Goal: Book appointment/travel/reservation

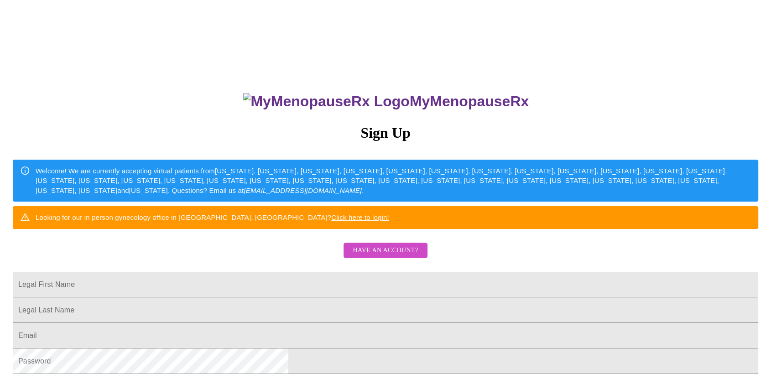
click at [388, 257] on span "Have an account?" at bounding box center [385, 250] width 65 height 11
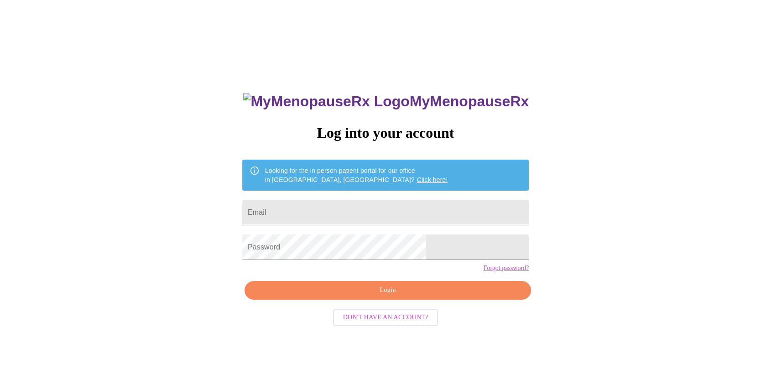
click at [346, 208] on input "Email" at bounding box center [385, 213] width 287 height 26
type input "[EMAIL_ADDRESS][DOMAIN_NAME]"
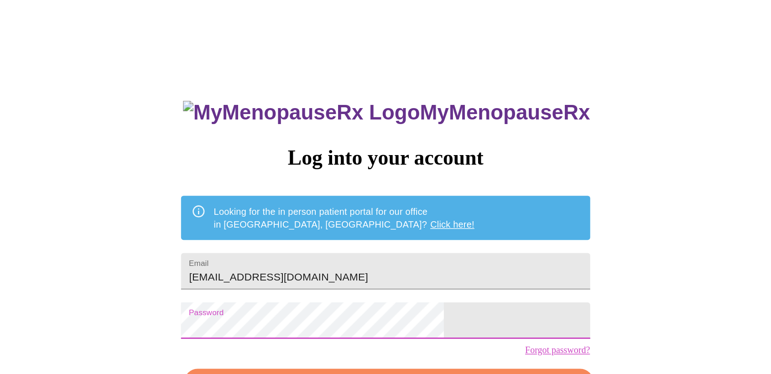
scroll to position [51, 0]
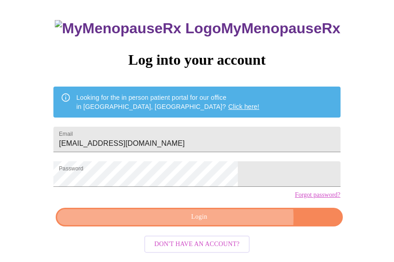
click at [226, 223] on span "Login" at bounding box center [199, 217] width 266 height 11
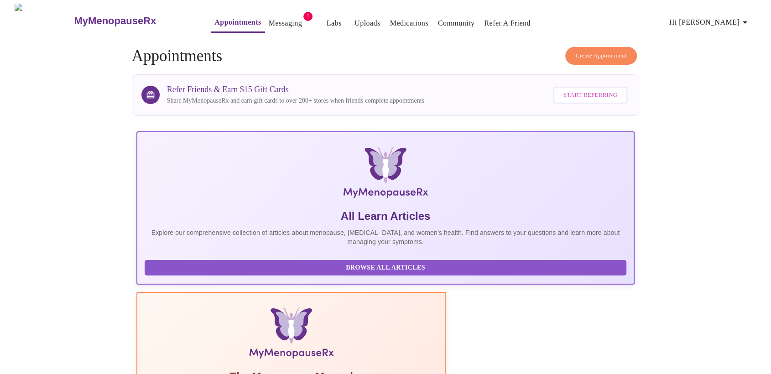
click at [589, 52] on span "Create Appointment" at bounding box center [601, 56] width 51 height 10
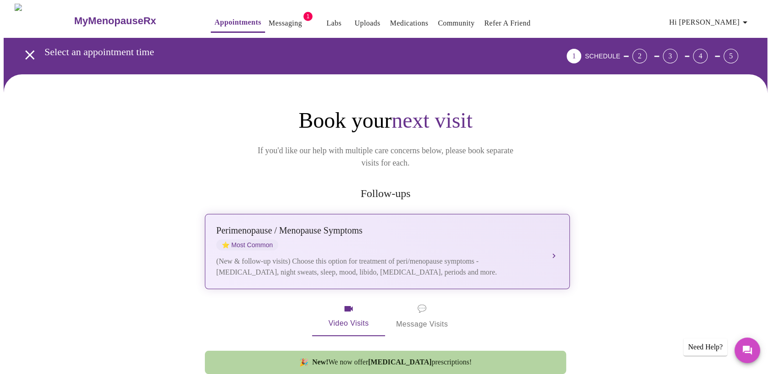
click at [379, 256] on div "(New & follow-up visits) Choose this option for treatment of peri/menopause sym…" at bounding box center [378, 267] width 324 height 22
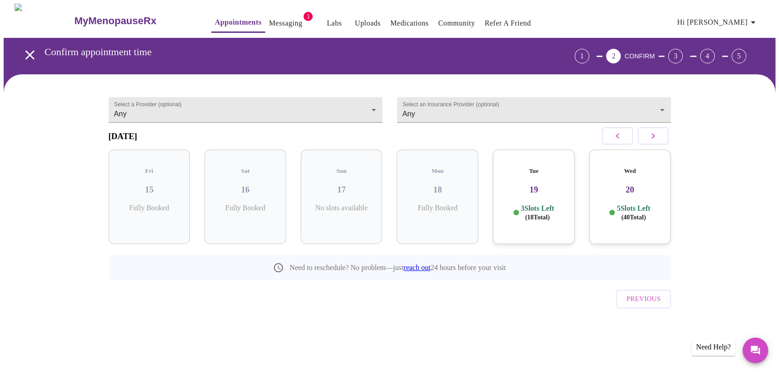
click at [654, 139] on icon "button" at bounding box center [653, 136] width 11 height 11
click at [231, 185] on h3 "21" at bounding box center [245, 190] width 67 height 10
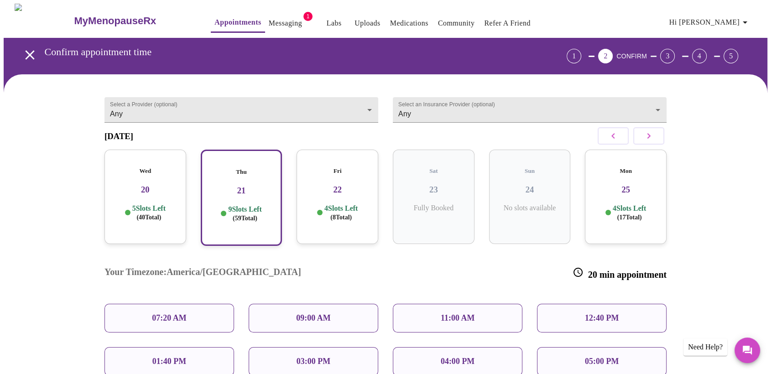
click at [316, 357] on p "03:00 PM" at bounding box center [314, 362] width 34 height 10
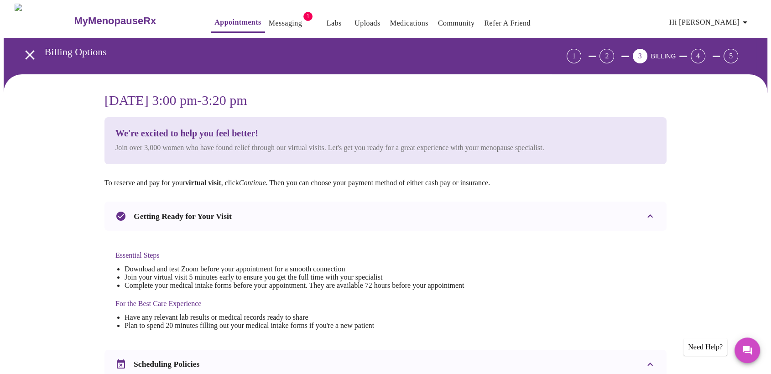
click at [202, 274] on li "Join your virtual visit 5 minutes early to ensure you get the full time with yo…" at bounding box center [295, 277] width 340 height 8
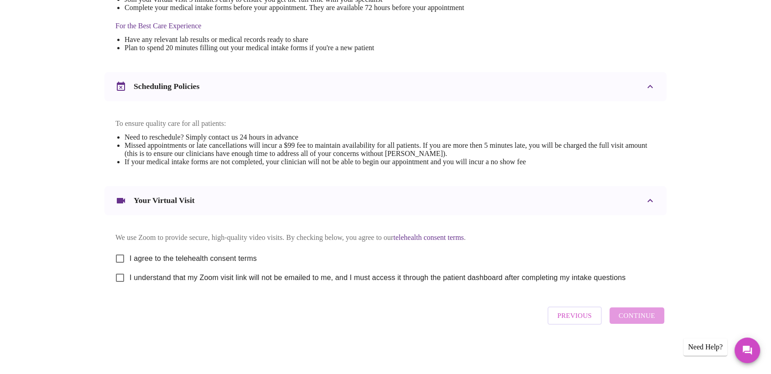
scroll to position [287, 0]
click at [117, 256] on input "I agree to the telehealth consent terms" at bounding box center [119, 258] width 19 height 19
checkbox input "true"
click at [121, 280] on input "I understand that my Zoom visit link will not be emailed to me, and I must acce…" at bounding box center [119, 277] width 19 height 19
checkbox input "true"
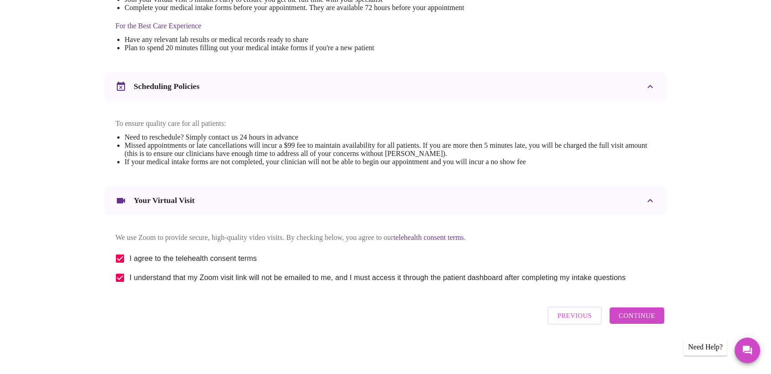
click at [638, 319] on span "Continue" at bounding box center [637, 316] width 37 height 12
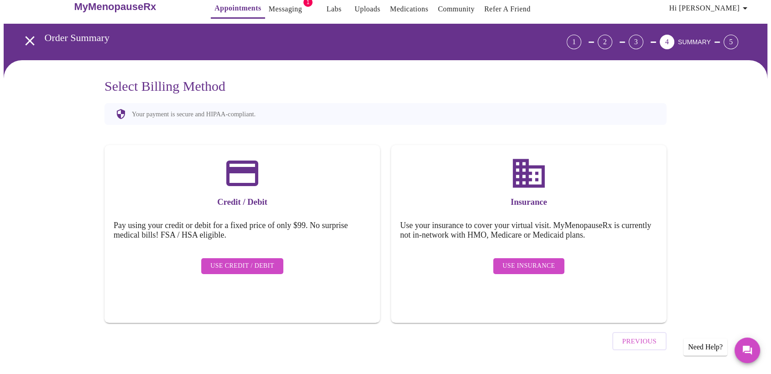
click at [539, 261] on span "Use Insurance" at bounding box center [529, 266] width 52 height 11
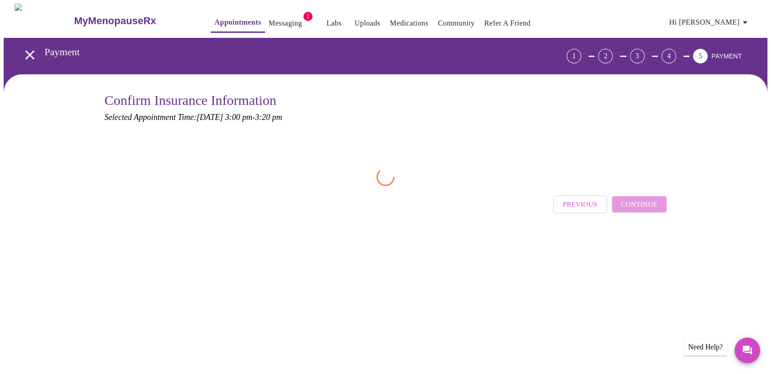
scroll to position [0, 0]
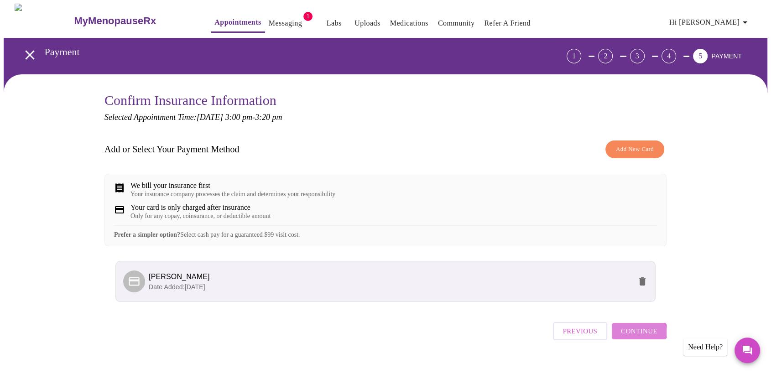
click at [637, 337] on span "Continue" at bounding box center [639, 331] width 37 height 12
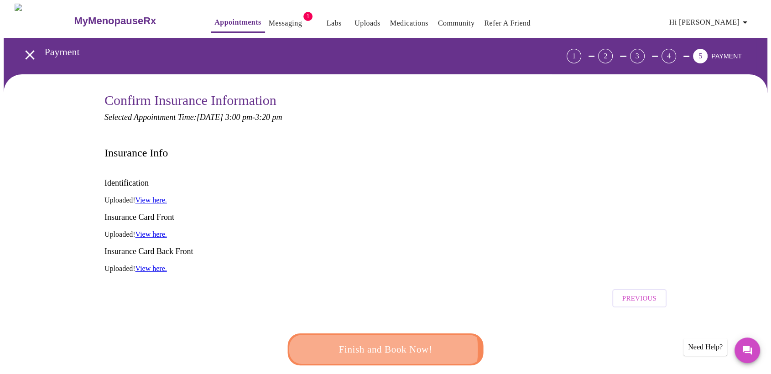
click at [380, 341] on span "Finish and Book Now!" at bounding box center [385, 349] width 170 height 17
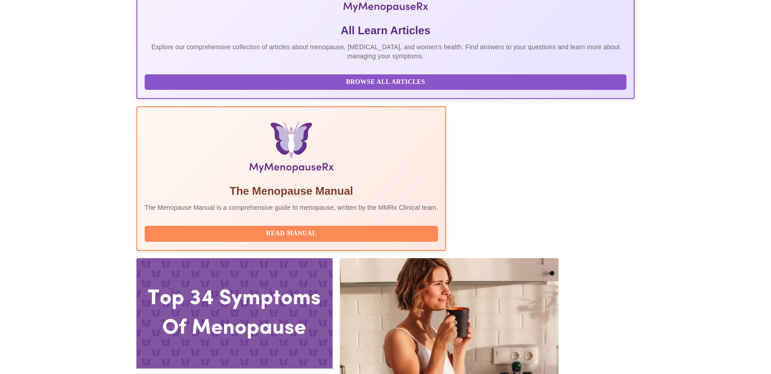
scroll to position [203, 0]
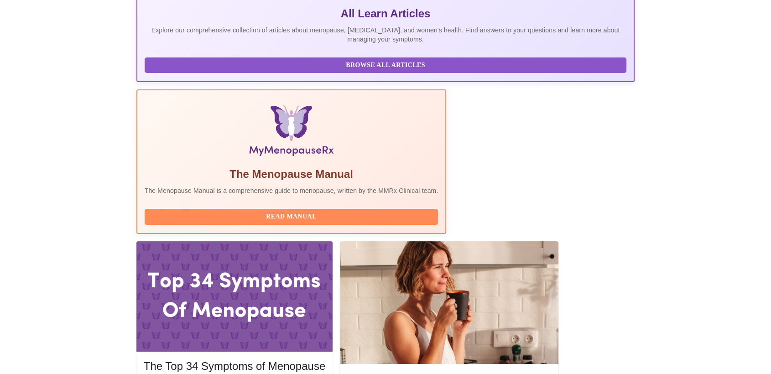
drag, startPoint x: 330, startPoint y: 169, endPoint x: 178, endPoint y: 163, distance: 152.1
copy h3 "With [PERSON_NAME] WHNP-BC, FNP-C"
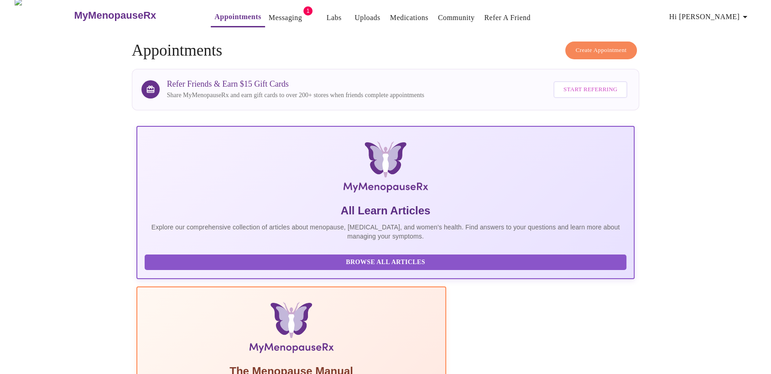
scroll to position [0, 0]
